Goal: Transaction & Acquisition: Purchase product/service

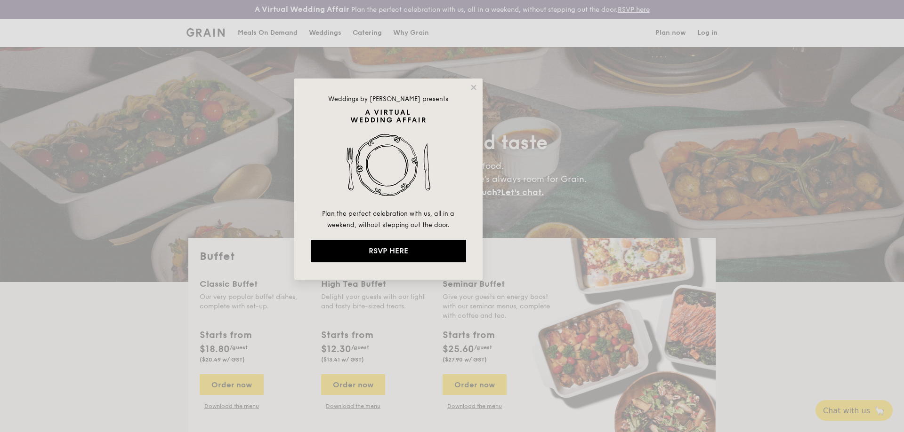
select select
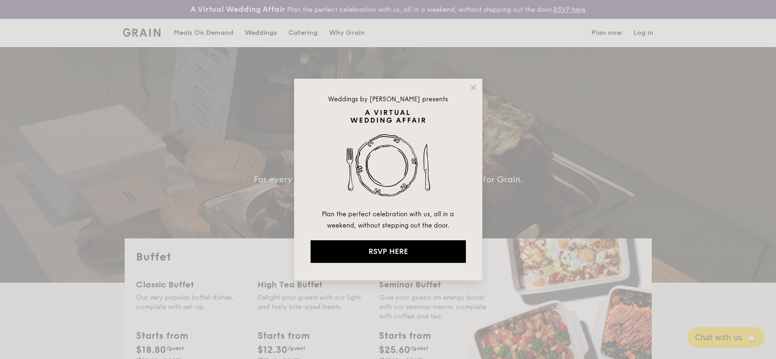
click at [471, 83] on div "Weddings by [PERSON_NAME] presents Plan the perfect celebration with us, all in…" at bounding box center [388, 179] width 188 height 201
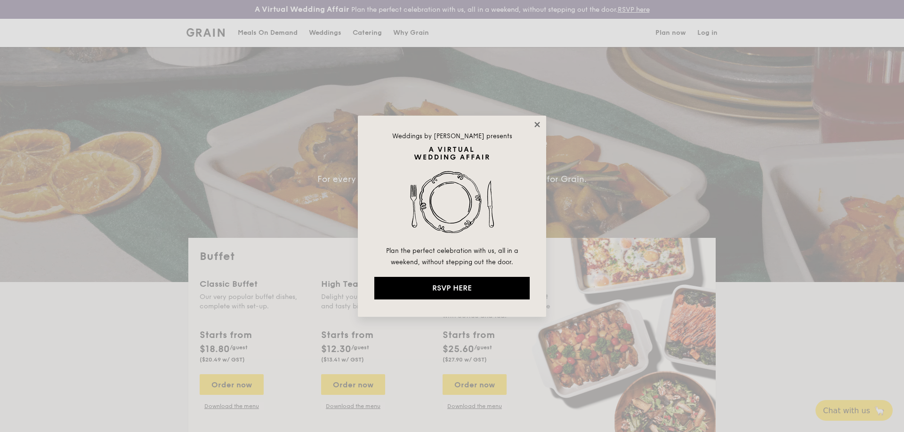
click at [537, 123] on icon at bounding box center [537, 124] width 8 height 8
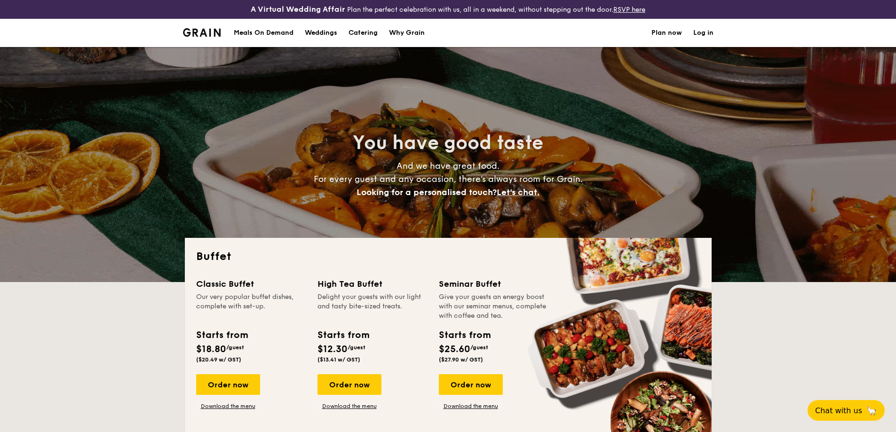
click at [368, 32] on h1 "Catering" at bounding box center [363, 33] width 29 height 28
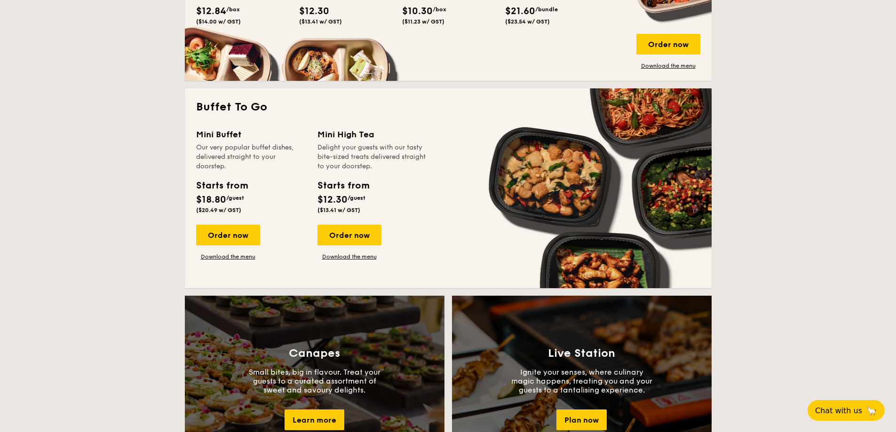
scroll to position [282, 0]
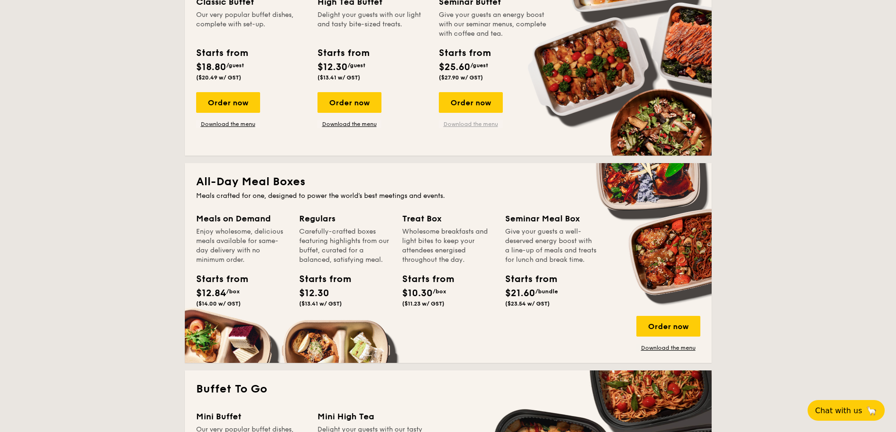
click at [474, 122] on link "Download the menu" at bounding box center [471, 124] width 64 height 8
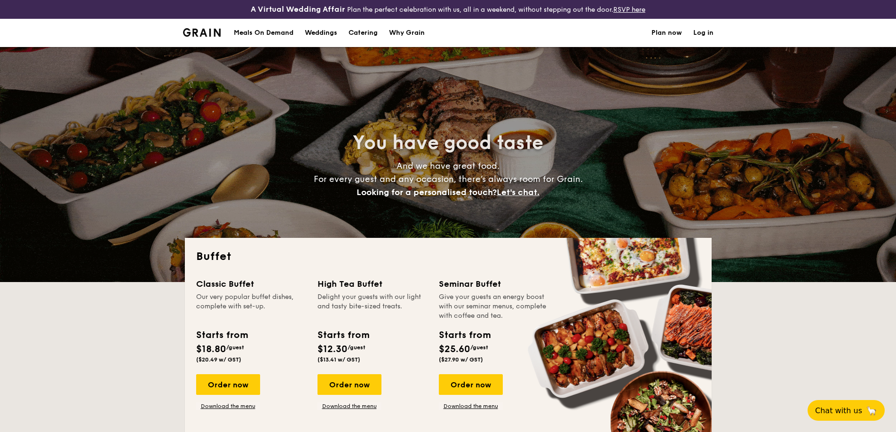
select select
click at [475, 385] on div "Order now" at bounding box center [471, 385] width 64 height 21
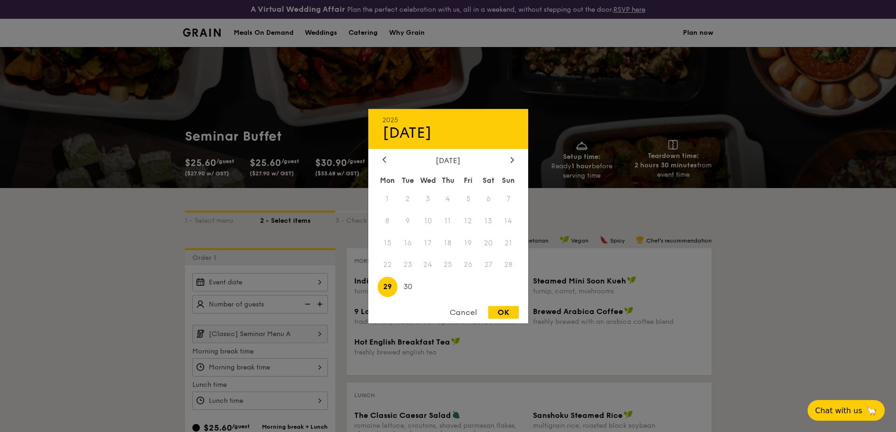
click at [296, 277] on div "2025 Sep 29 September 2025 Mon Tue Wed Thu Fri Sat Sun 1 2 3 4 5 6 7 8 9 10 11 …" at bounding box center [260, 282] width 136 height 18
click at [509, 158] on div at bounding box center [512, 160] width 8 height 9
click at [446, 282] on span "30" at bounding box center [448, 287] width 20 height 20
click at [509, 309] on div "OK" at bounding box center [503, 312] width 31 height 13
type input "Oct 30, 2025"
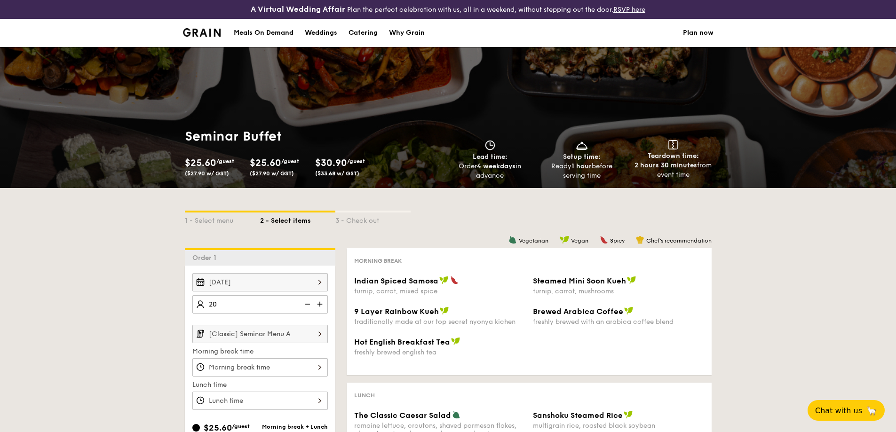
scroll to position [282, 0]
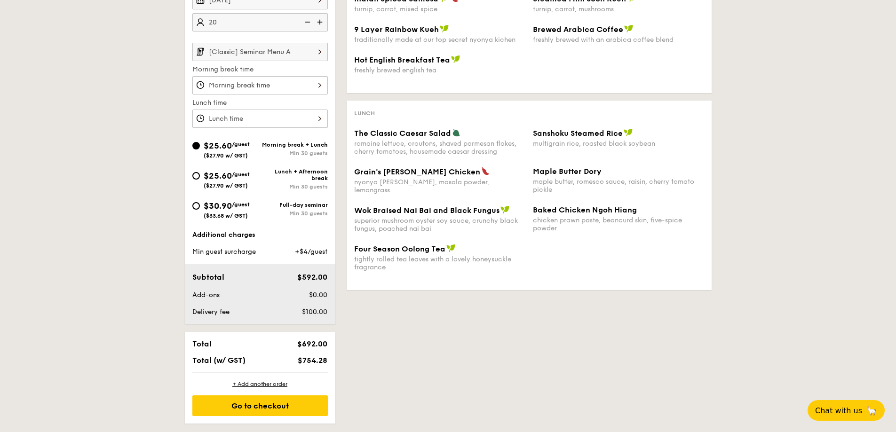
type input "20 guests"
click at [200, 208] on div "$30.90 /guest ($33.68 w/ GST)" at bounding box center [226, 210] width 68 height 20
click at [200, 208] on input "$30.90 /guest ($33.68 w/ GST) Full-day seminar Min 30 guests" at bounding box center [196, 206] width 8 height 8
radio input "true"
